Goal: Find specific page/section: Find specific page/section

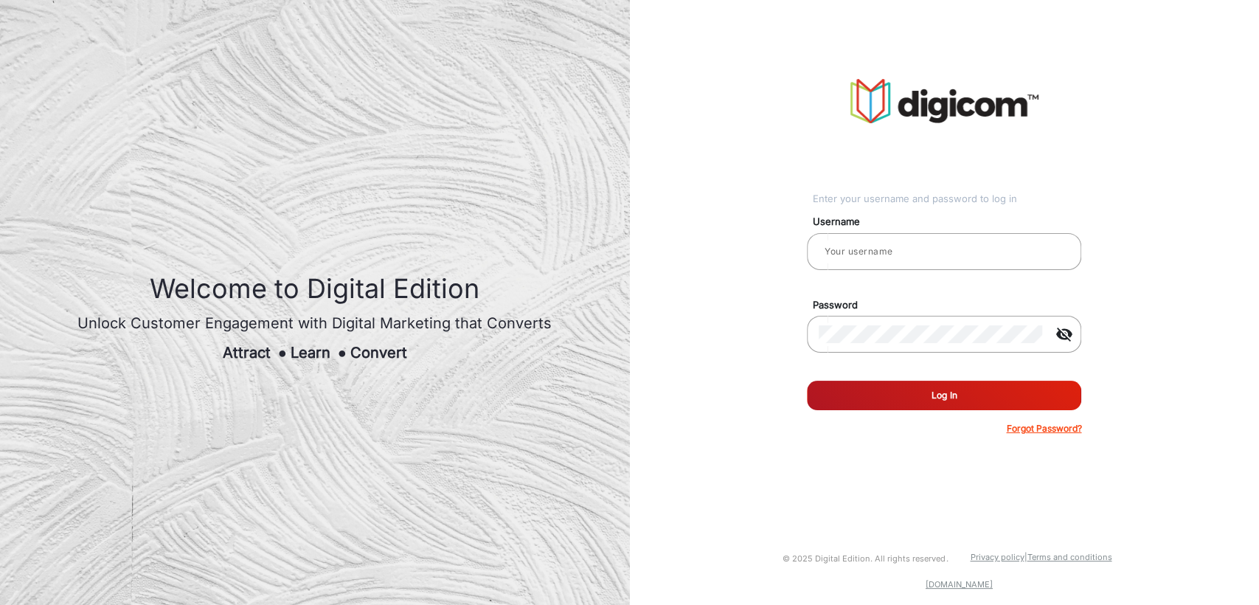
type input "[PERSON_NAME]"
click at [874, 398] on button "Log In" at bounding box center [944, 396] width 274 height 30
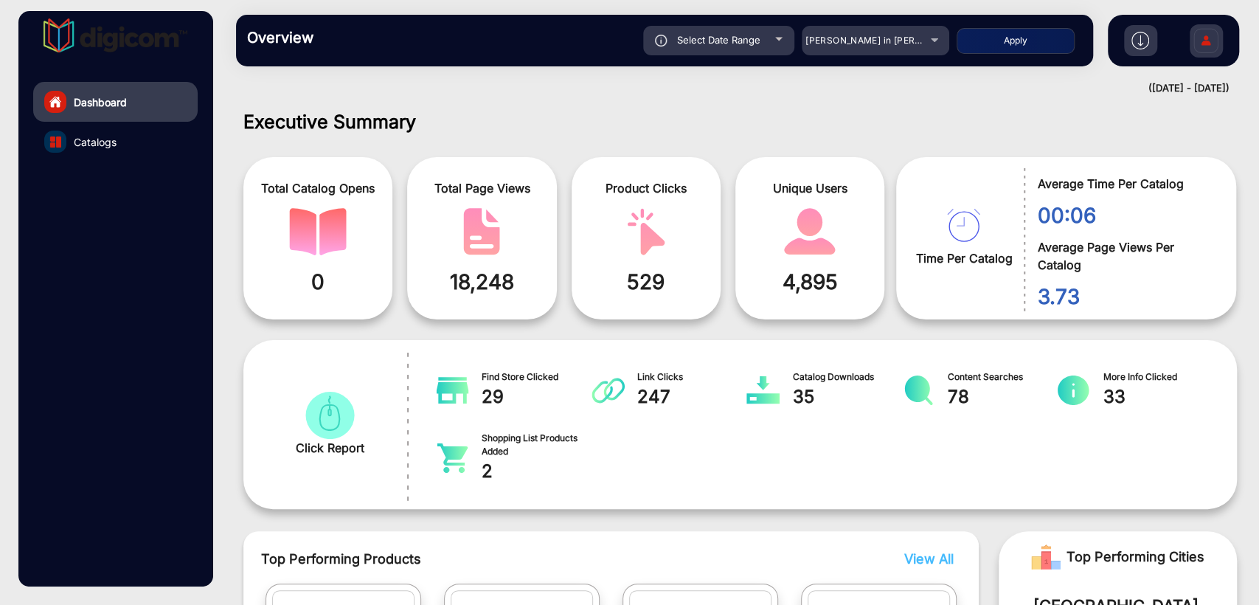
scroll to position [11, 0]
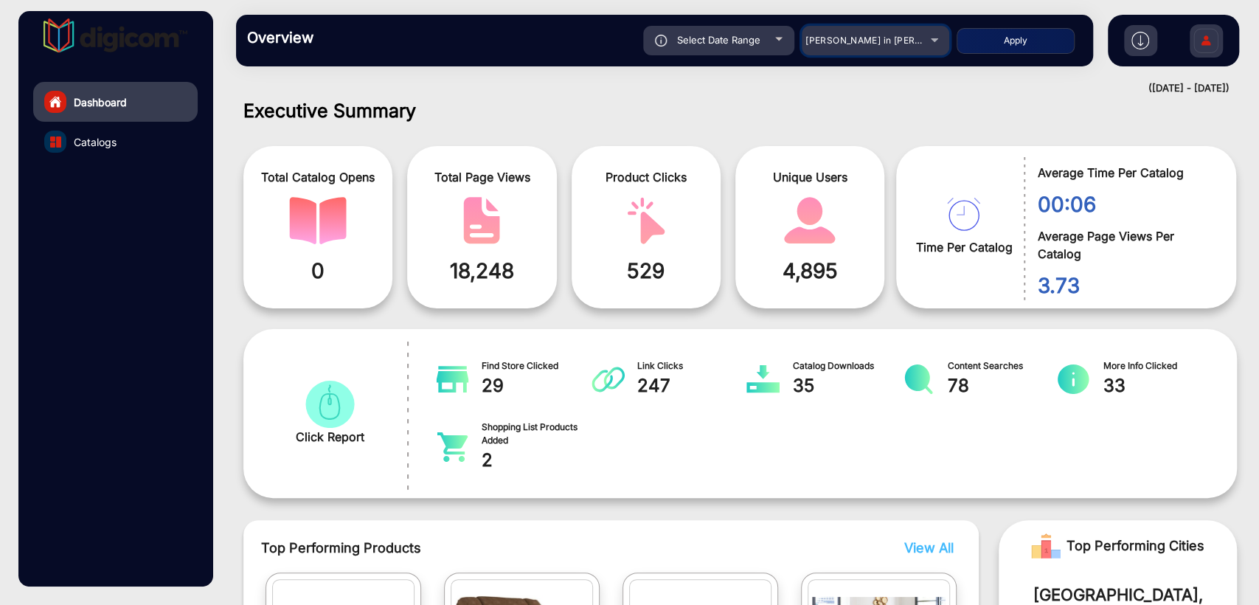
click at [865, 38] on span "[PERSON_NAME] in [PERSON_NAME]" at bounding box center [887, 40] width 163 height 11
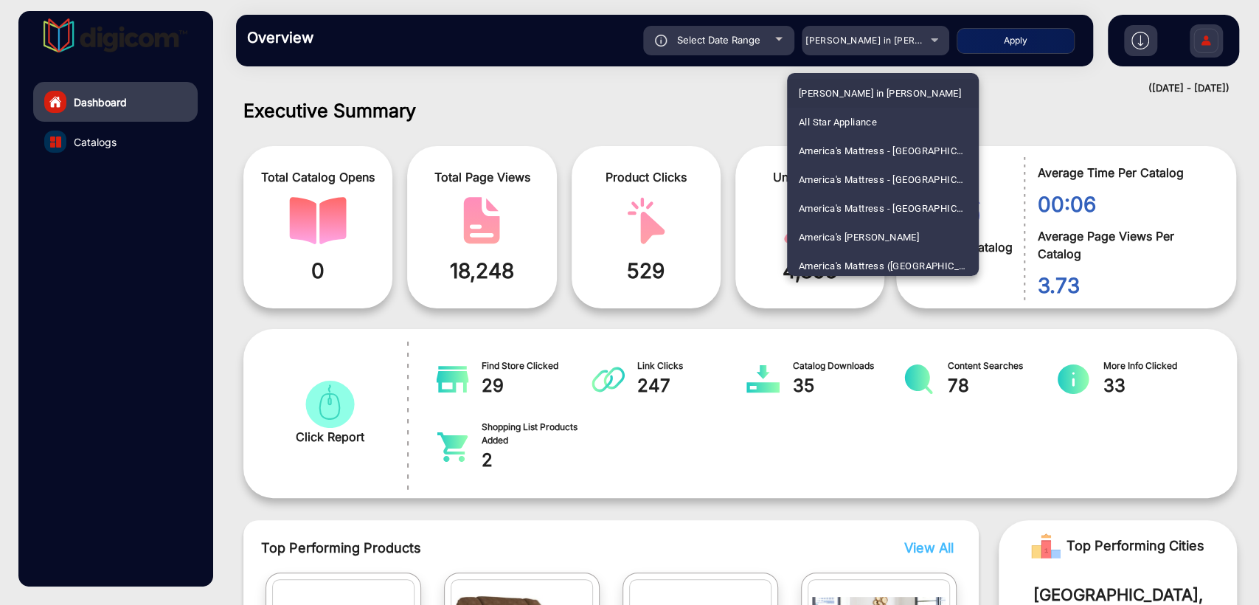
scroll to position [1328, 0]
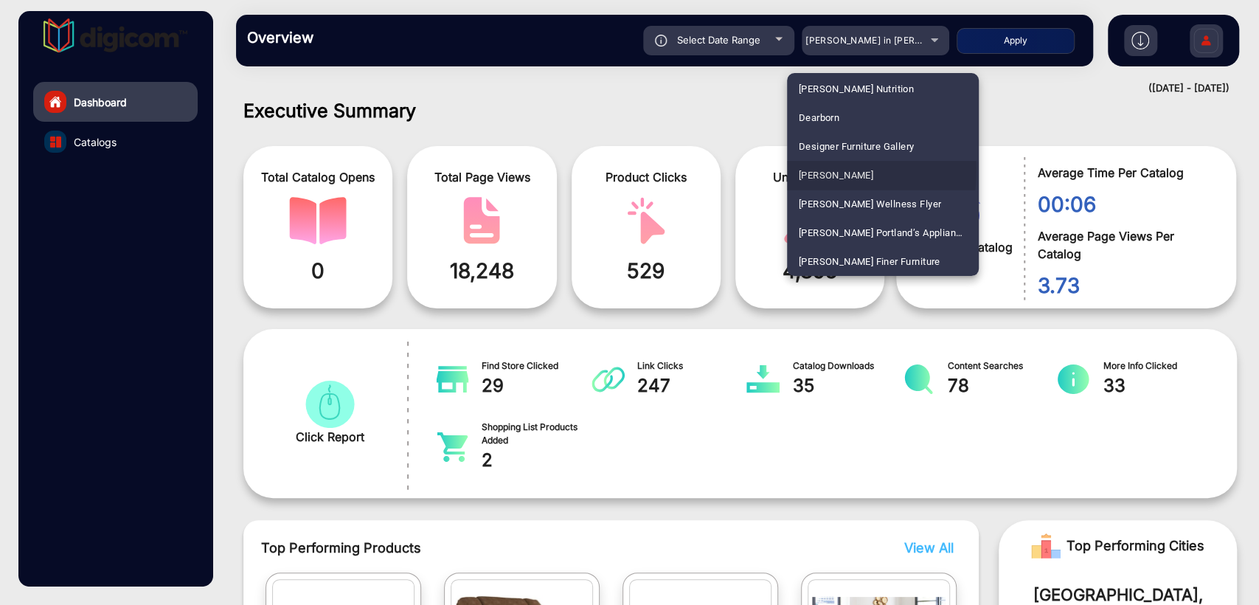
click at [820, 170] on span "[PERSON_NAME]" at bounding box center [836, 175] width 75 height 29
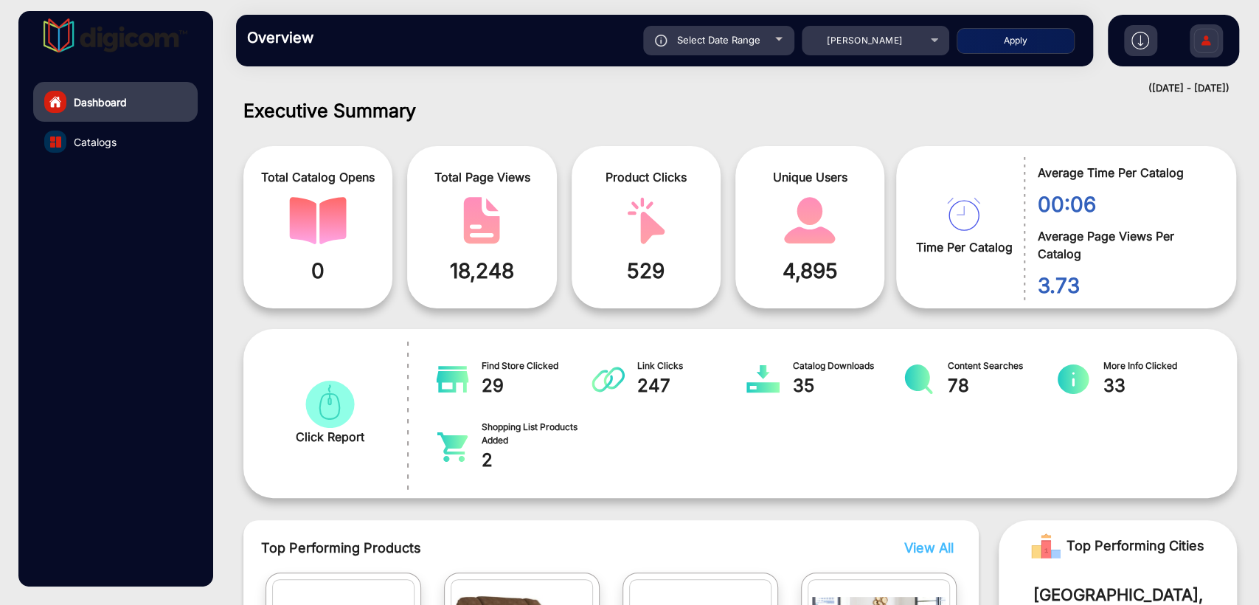
click at [1022, 41] on button "Apply" at bounding box center [1016, 41] width 118 height 26
type input "[DATE]"
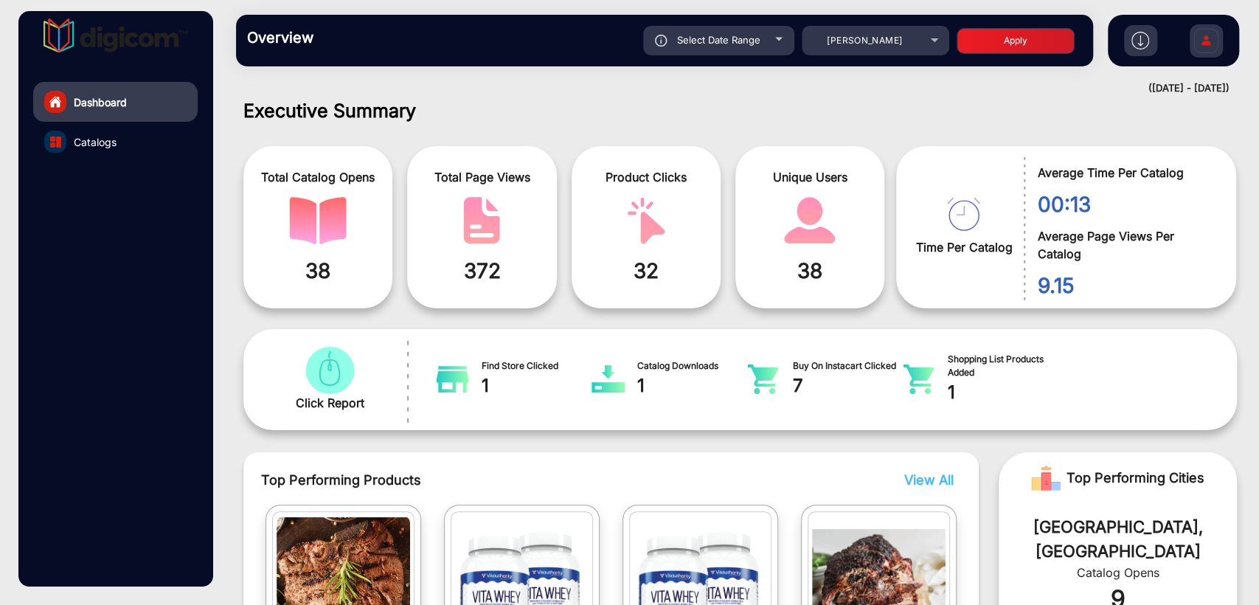
click at [685, 46] on div "Select Date Range" at bounding box center [718, 41] width 151 height 30
type input "[DATE]"
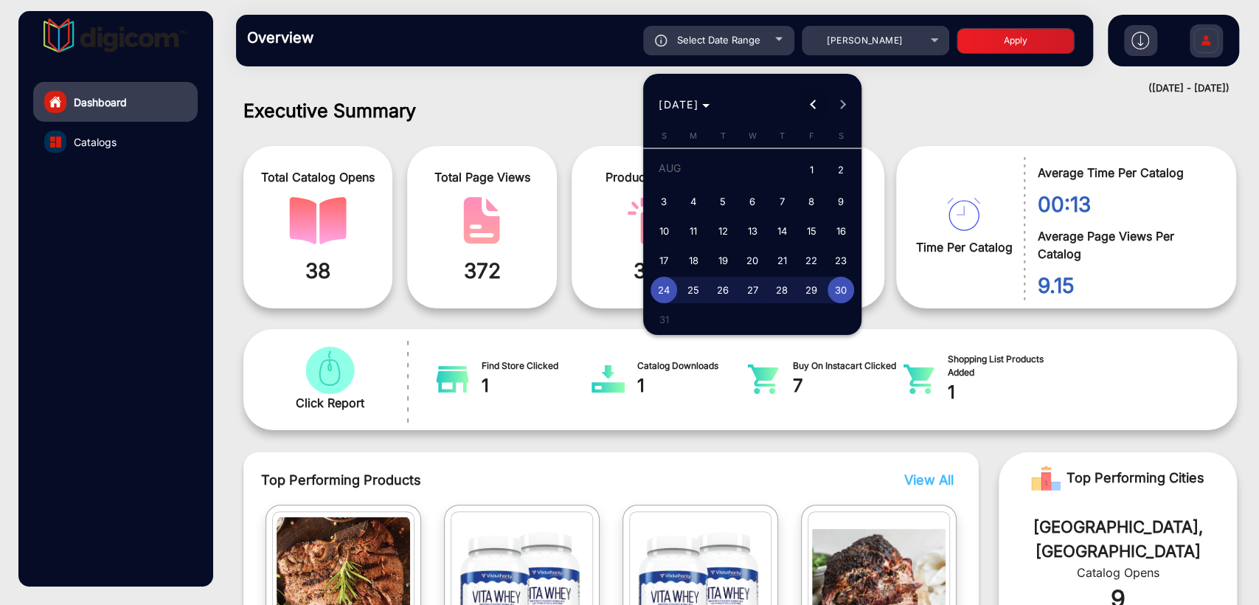
click at [811, 103] on button "Previous month" at bounding box center [814, 105] width 30 height 30
click at [841, 285] on span "26" at bounding box center [841, 286] width 27 height 27
type input "[DATE]"
click at [784, 314] on span "31" at bounding box center [782, 315] width 27 height 27
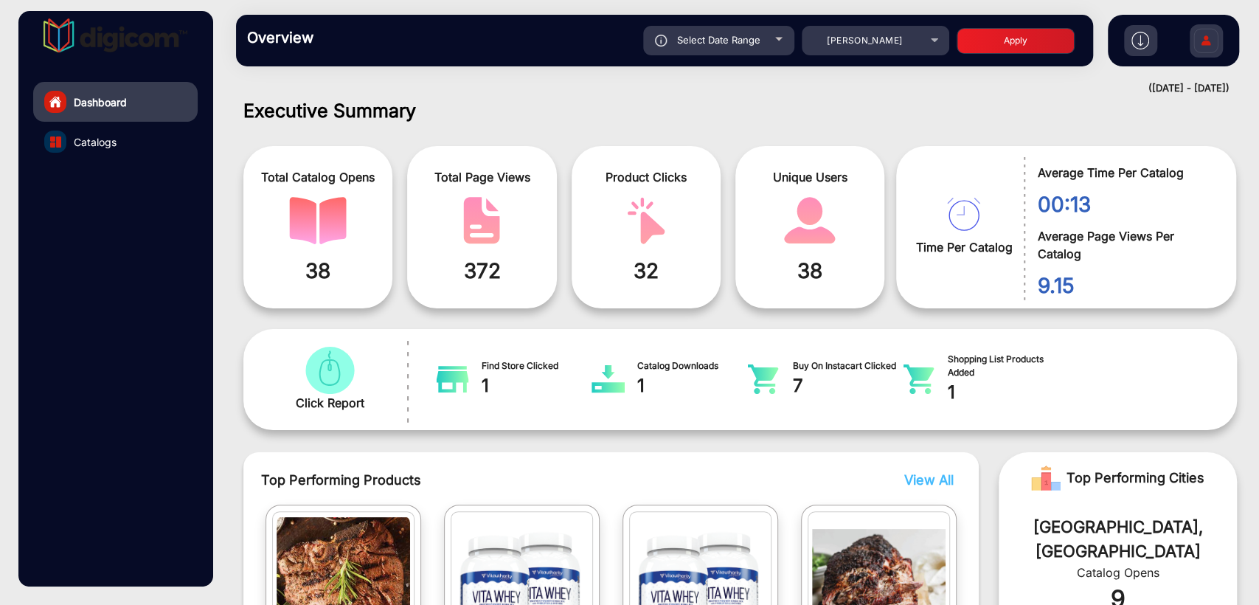
type input "[DATE]"
click at [987, 41] on button "Apply" at bounding box center [1016, 41] width 118 height 26
type input "[DATE]"
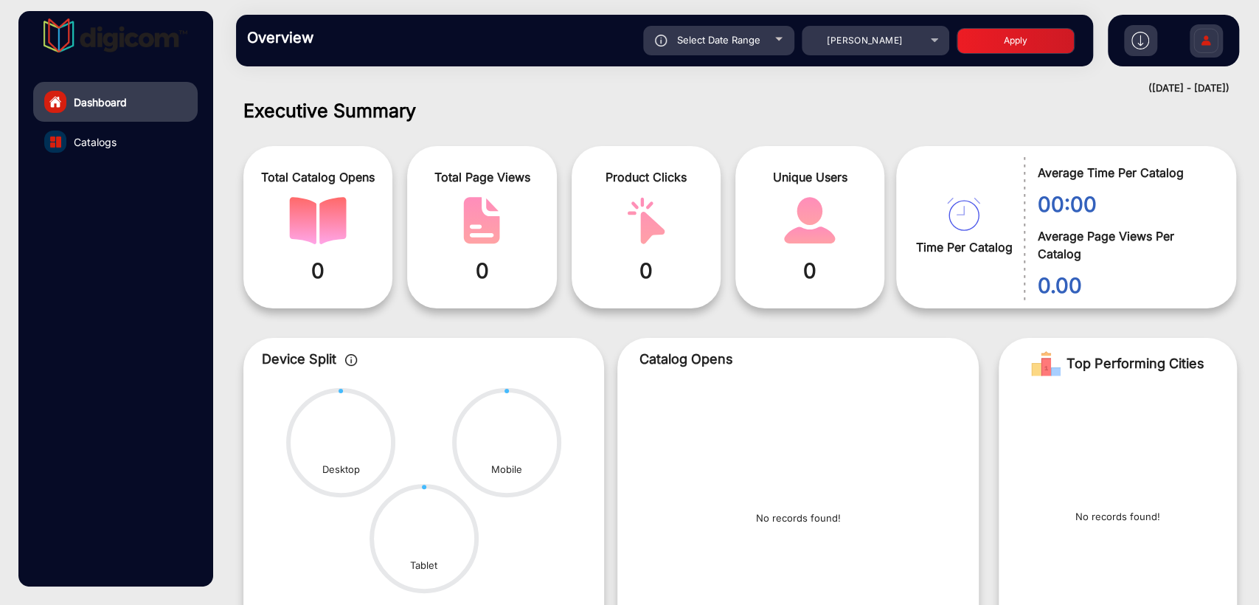
click at [715, 39] on span "Select Date Range" at bounding box center [718, 40] width 83 height 12
type input "[DATE]"
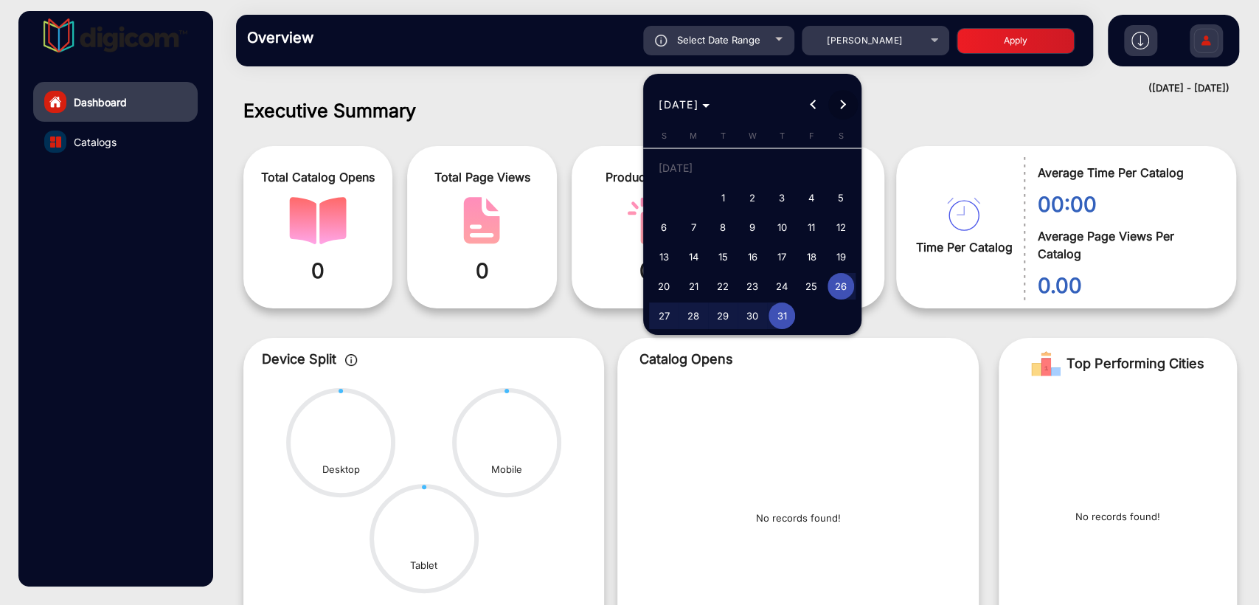
click at [837, 96] on span "Next month" at bounding box center [844, 105] width 30 height 30
click at [837, 96] on div "[DATE] [DATE]" at bounding box center [752, 105] width 211 height 30
click at [659, 235] on span "10" at bounding box center [664, 231] width 27 height 27
type input "[DATE]"
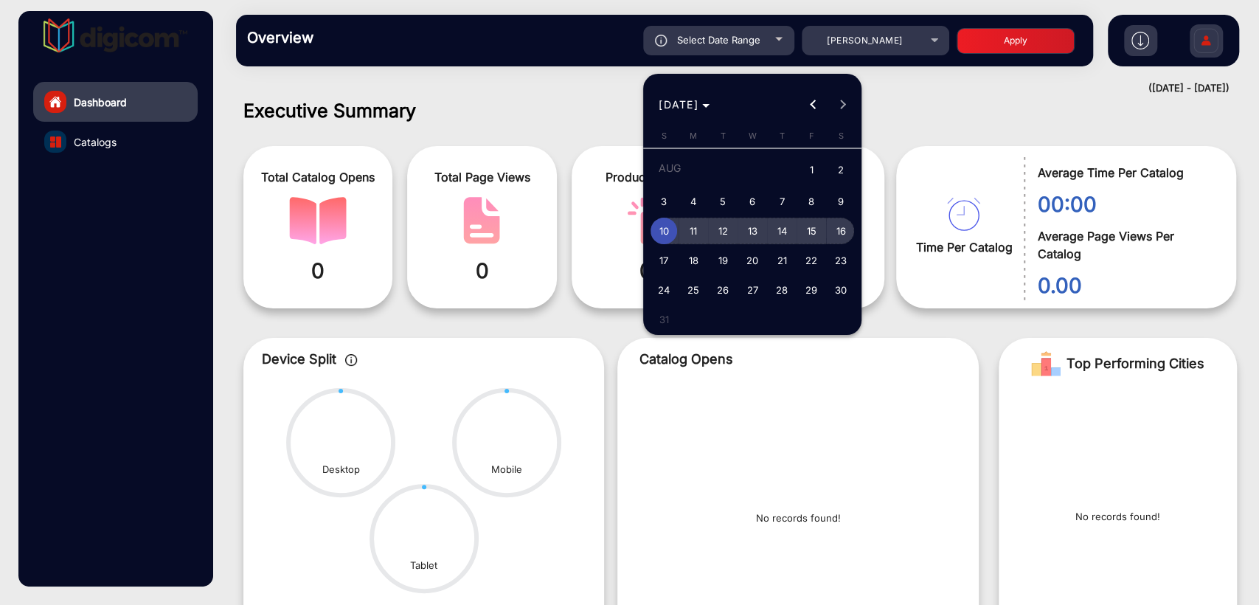
click at [826, 227] on button "16" at bounding box center [841, 231] width 30 height 30
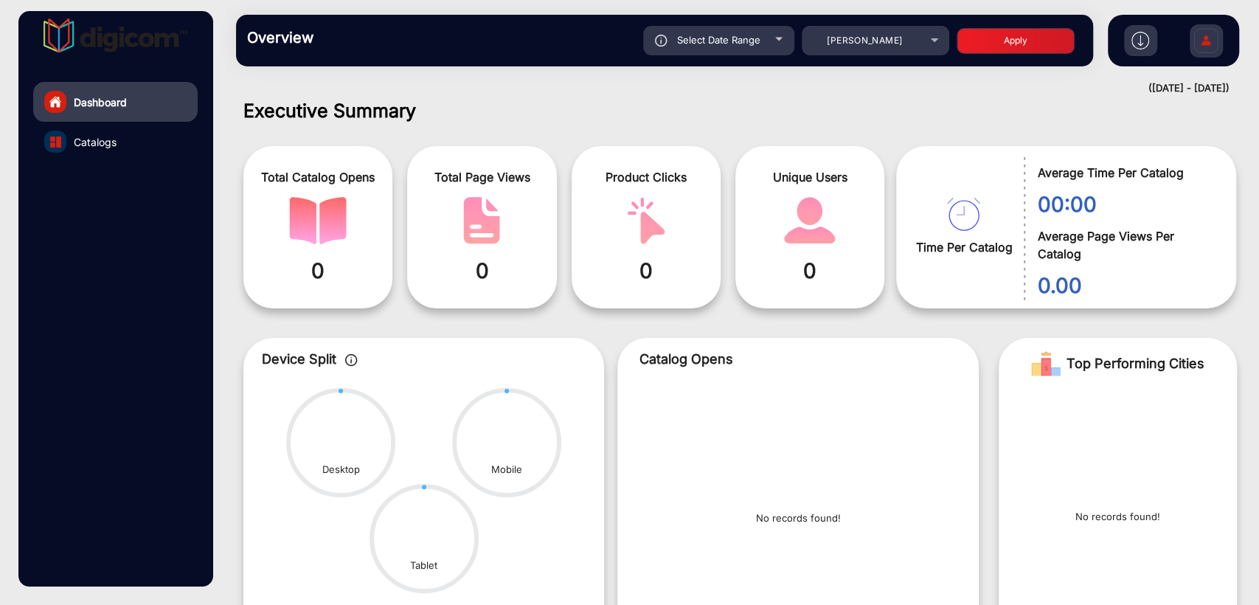
type input "[DATE]"
click at [1012, 49] on button "Apply" at bounding box center [1016, 41] width 118 height 26
type input "[DATE]"
click at [729, 38] on span "Select Date Range" at bounding box center [718, 40] width 83 height 12
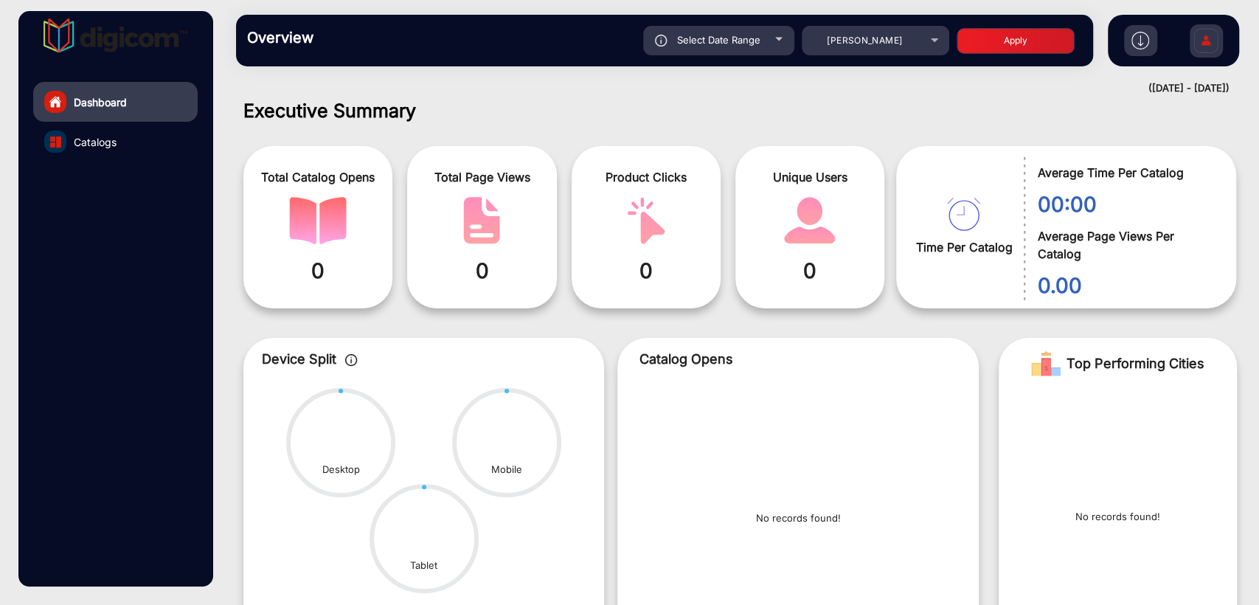
type input "[DATE]"
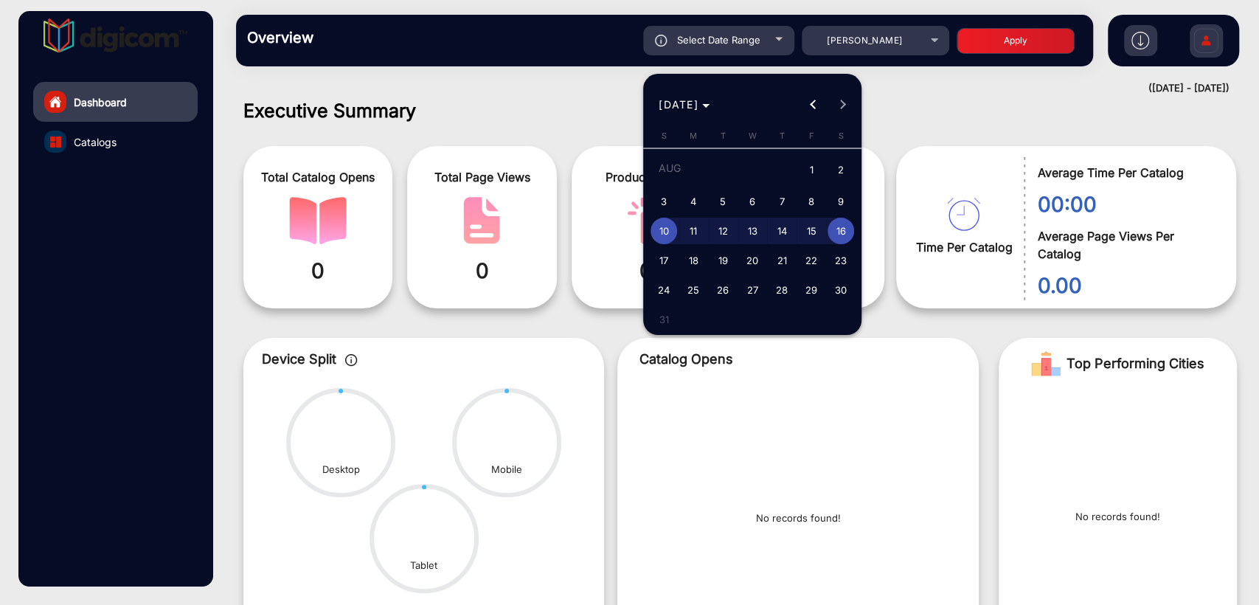
click at [662, 254] on span "17" at bounding box center [664, 260] width 27 height 27
type input "[DATE]"
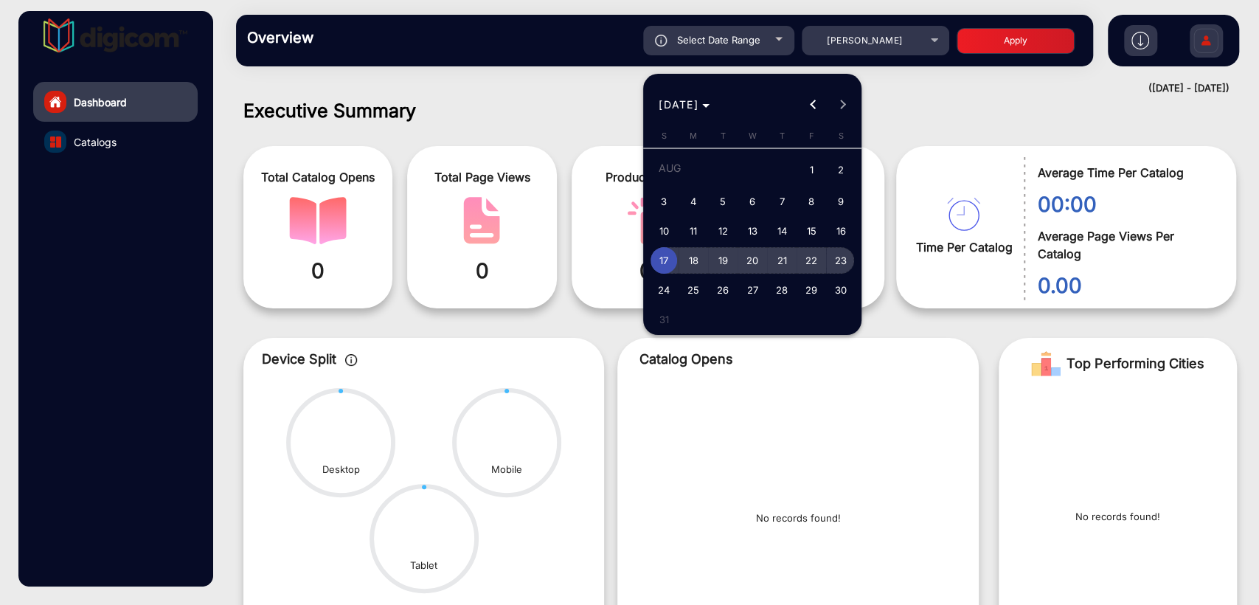
click at [847, 261] on span "23" at bounding box center [841, 260] width 27 height 27
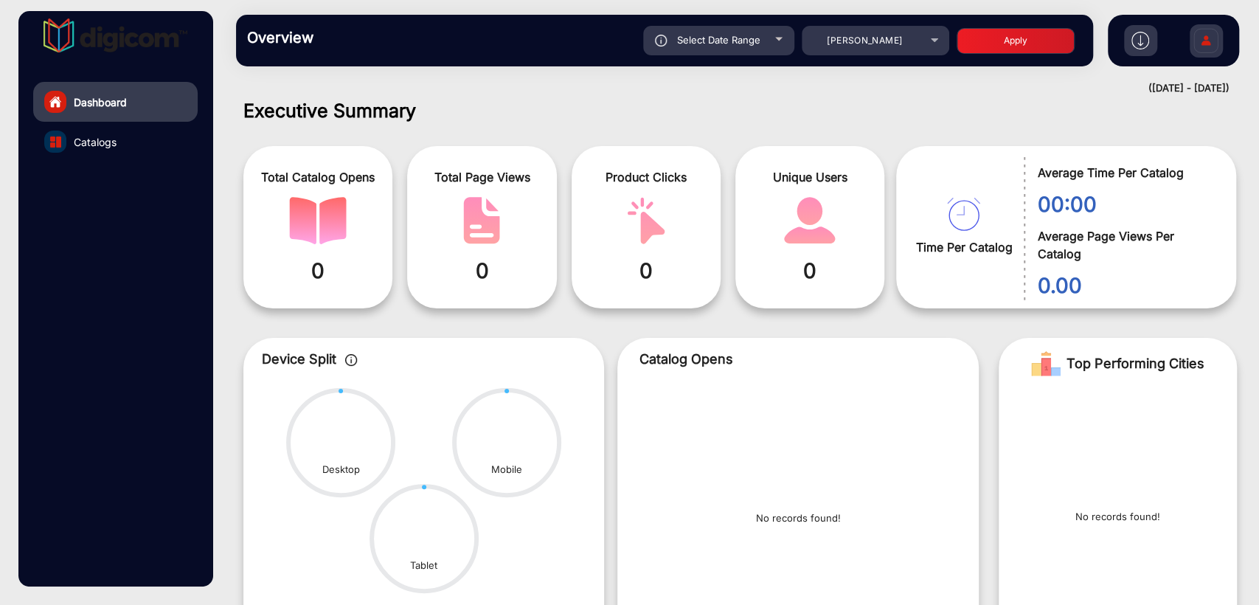
type input "[DATE]"
click at [1019, 49] on button "Apply" at bounding box center [1016, 41] width 118 height 26
type input "[DATE]"
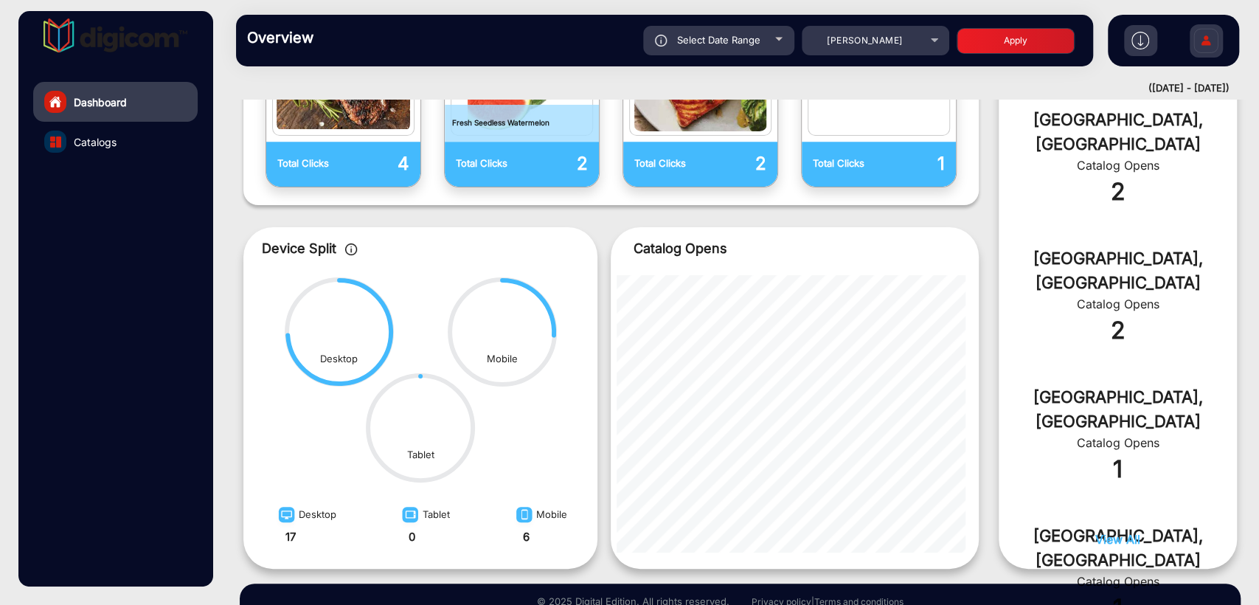
scroll to position [615, 0]
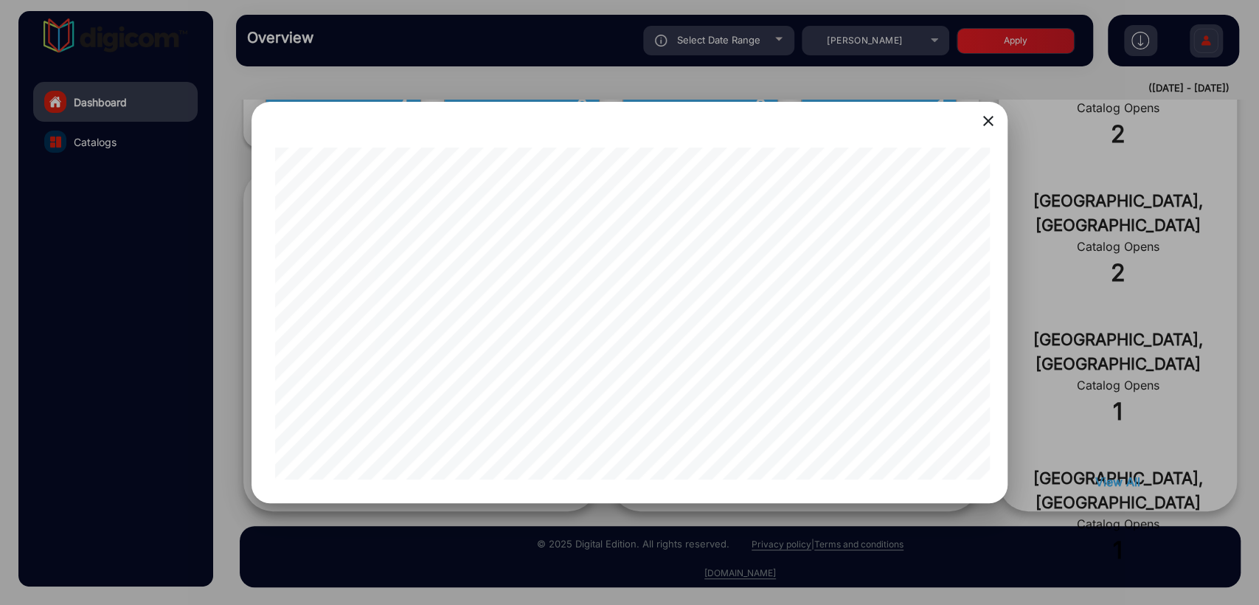
click at [989, 128] on mat-icon "close" at bounding box center [989, 121] width 18 height 18
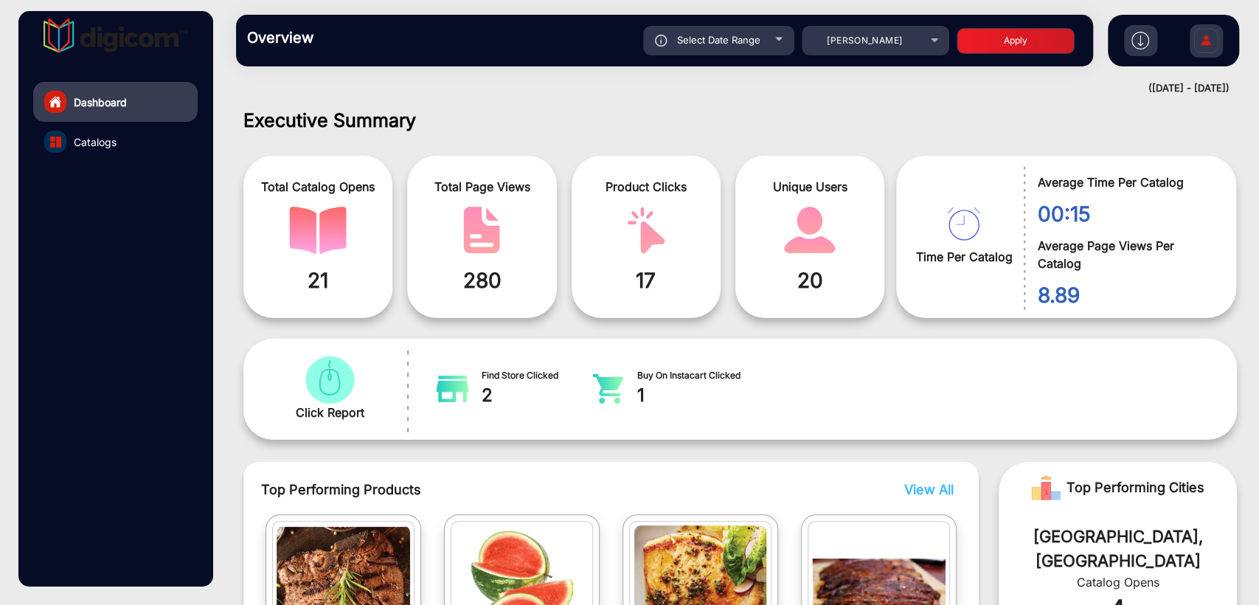
scroll to position [0, 0]
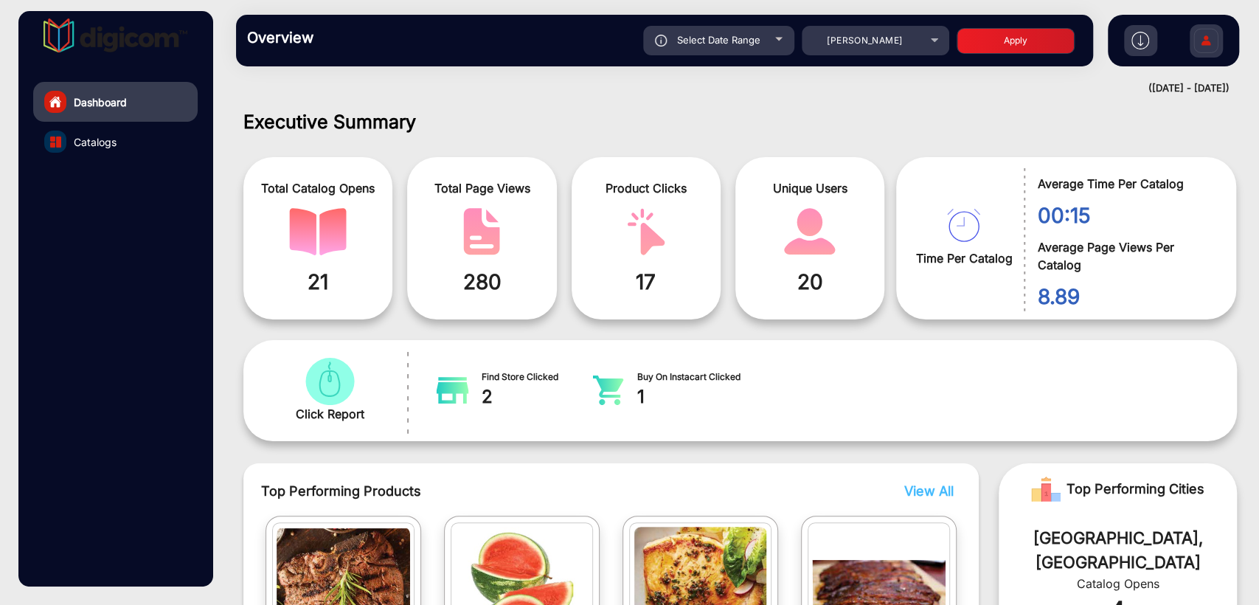
click at [108, 131] on link "Catalogs" at bounding box center [115, 142] width 165 height 40
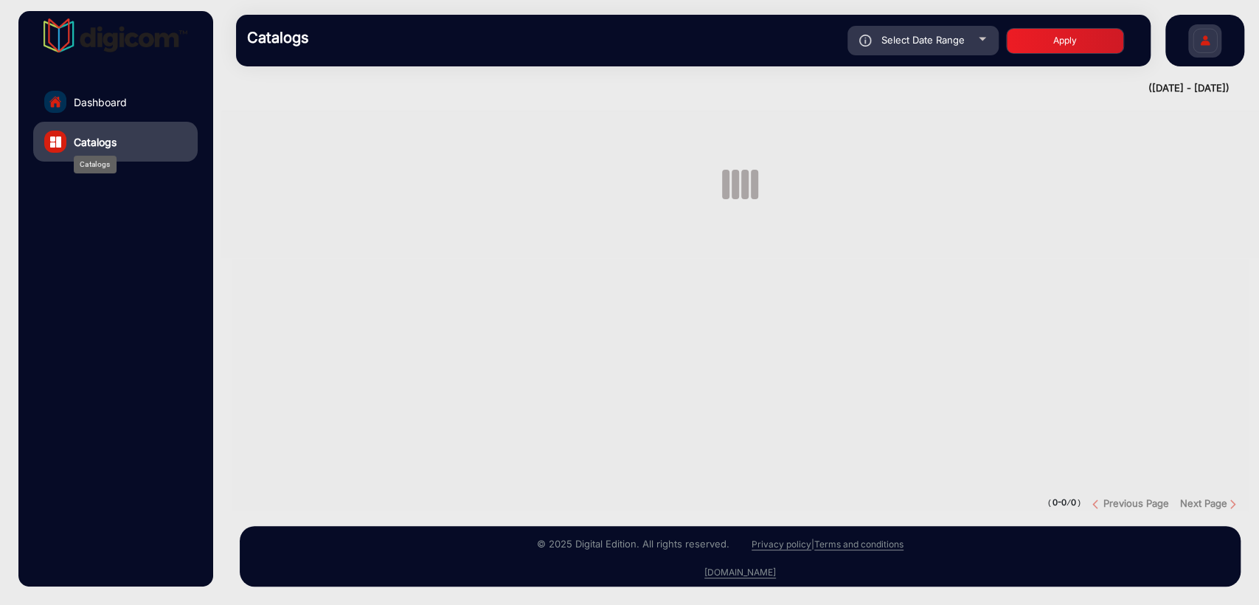
click at [94, 143] on span "Catalogs" at bounding box center [95, 141] width 43 height 15
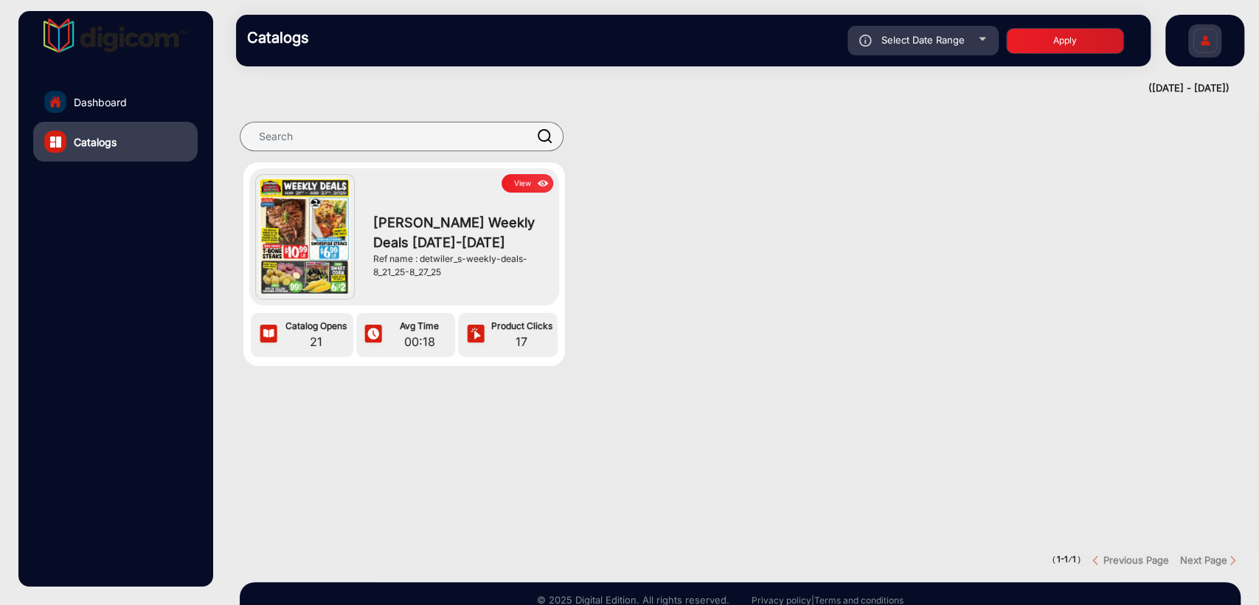
drag, startPoint x: 445, startPoint y: 269, endPoint x: 421, endPoint y: 263, distance: 24.3
click at [421, 263] on div "Ref name : detwiler_s-weekly-deals-8_21_25-8_27_25" at bounding box center [459, 265] width 173 height 27
copy div "detwiler_s-weekly-deals-8_21_25-8_27_25"
